Goal: Find specific page/section: Find specific page/section

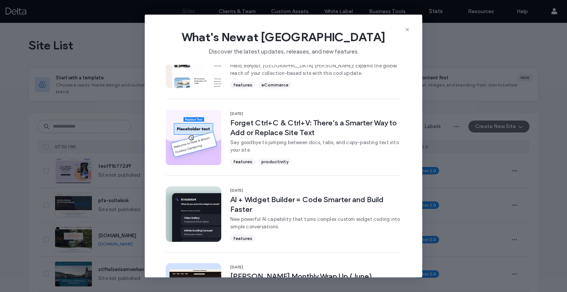
scroll to position [189, 0]
click at [406, 28] on icon at bounding box center [407, 30] width 6 height 6
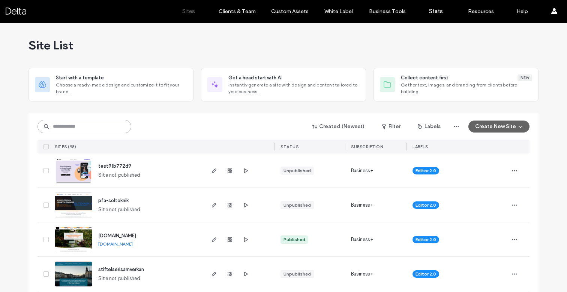
click at [88, 125] on input at bounding box center [84, 126] width 94 height 13
type input "***"
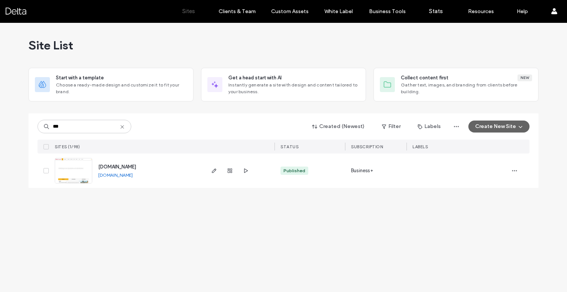
click at [104, 165] on span "[DOMAIN_NAME]" at bounding box center [117, 167] width 38 height 6
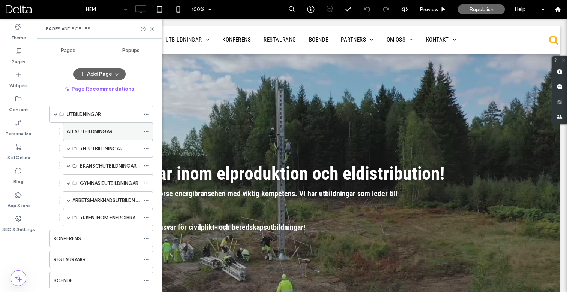
scroll to position [36, 0]
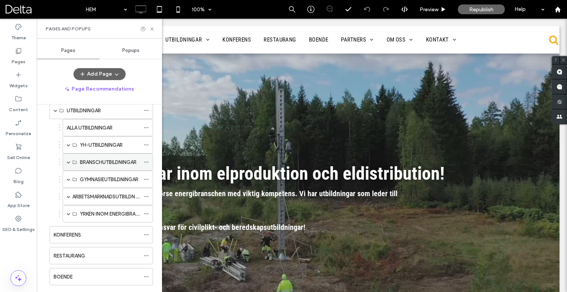
click at [70, 163] on span at bounding box center [69, 162] width 4 height 4
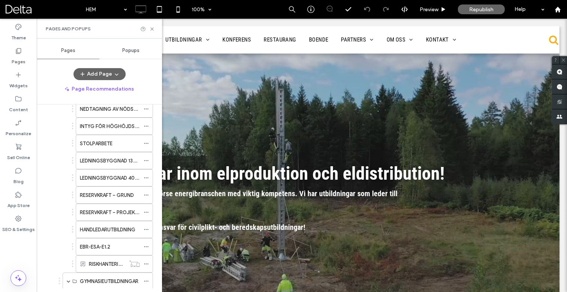
scroll to position [157, 0]
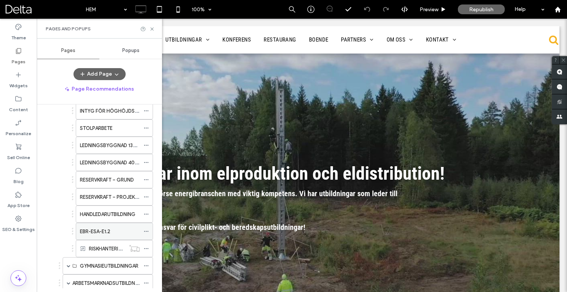
click at [114, 229] on div "EBR-ESA-E1.2" at bounding box center [110, 232] width 60 height 8
